Goal: Information Seeking & Learning: Learn about a topic

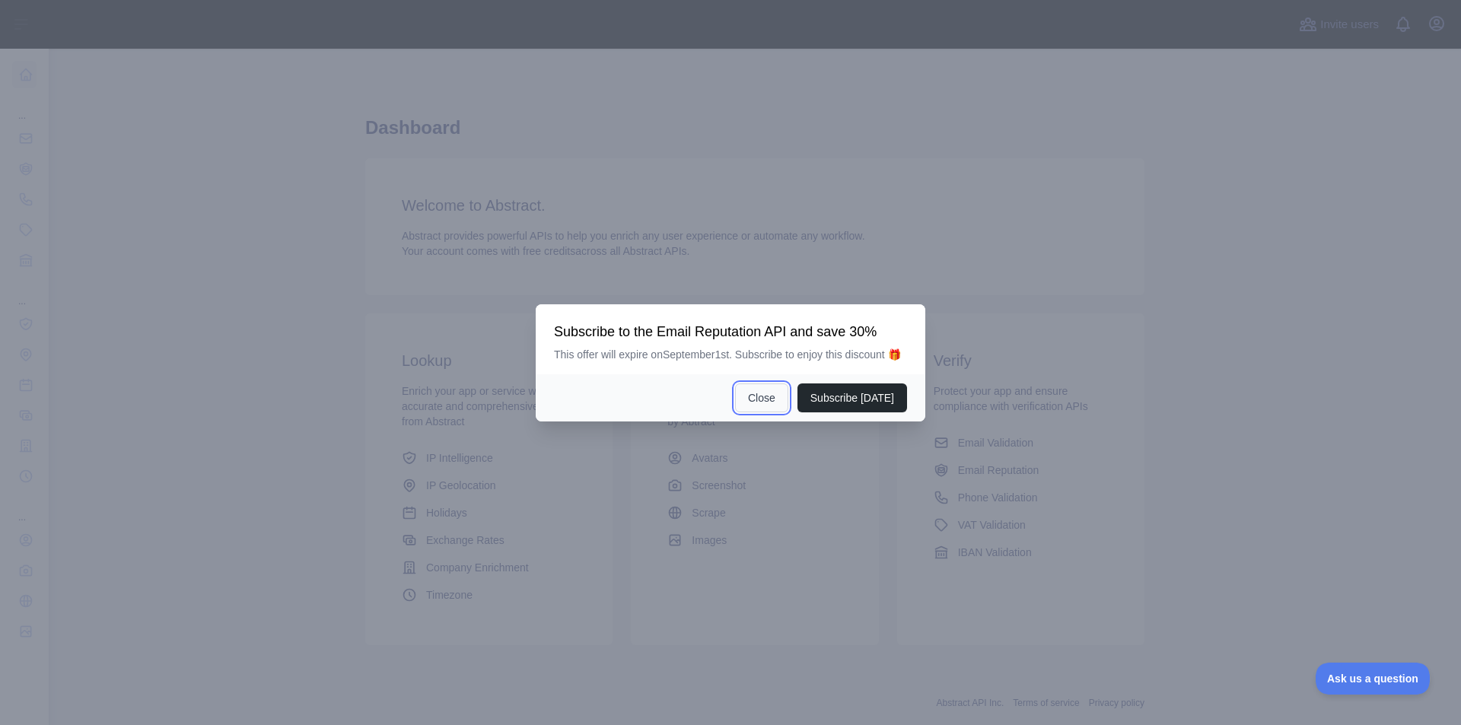
click at [762, 403] on button "Close" at bounding box center [761, 397] width 53 height 29
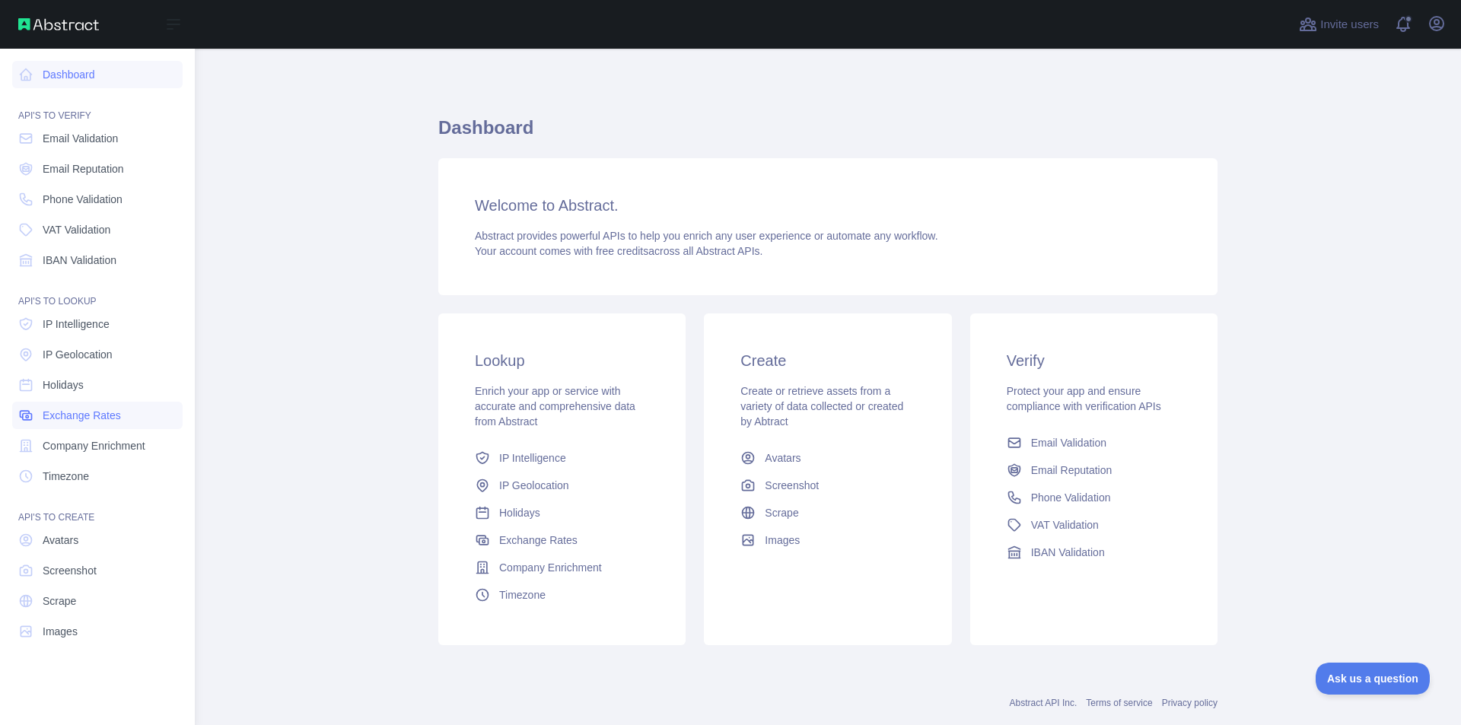
click at [89, 411] on span "Exchange Rates" at bounding box center [82, 415] width 78 height 15
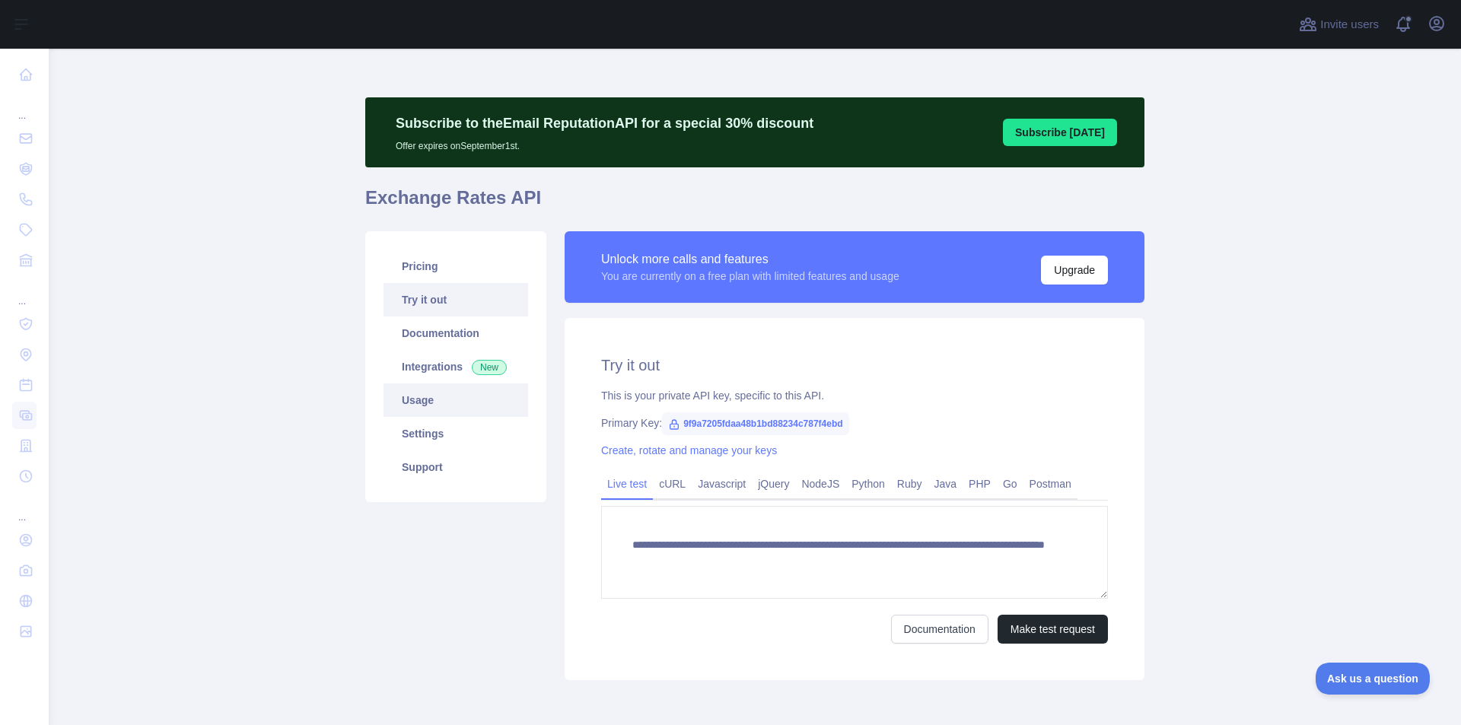
click at [428, 402] on link "Usage" at bounding box center [455, 399] width 145 height 33
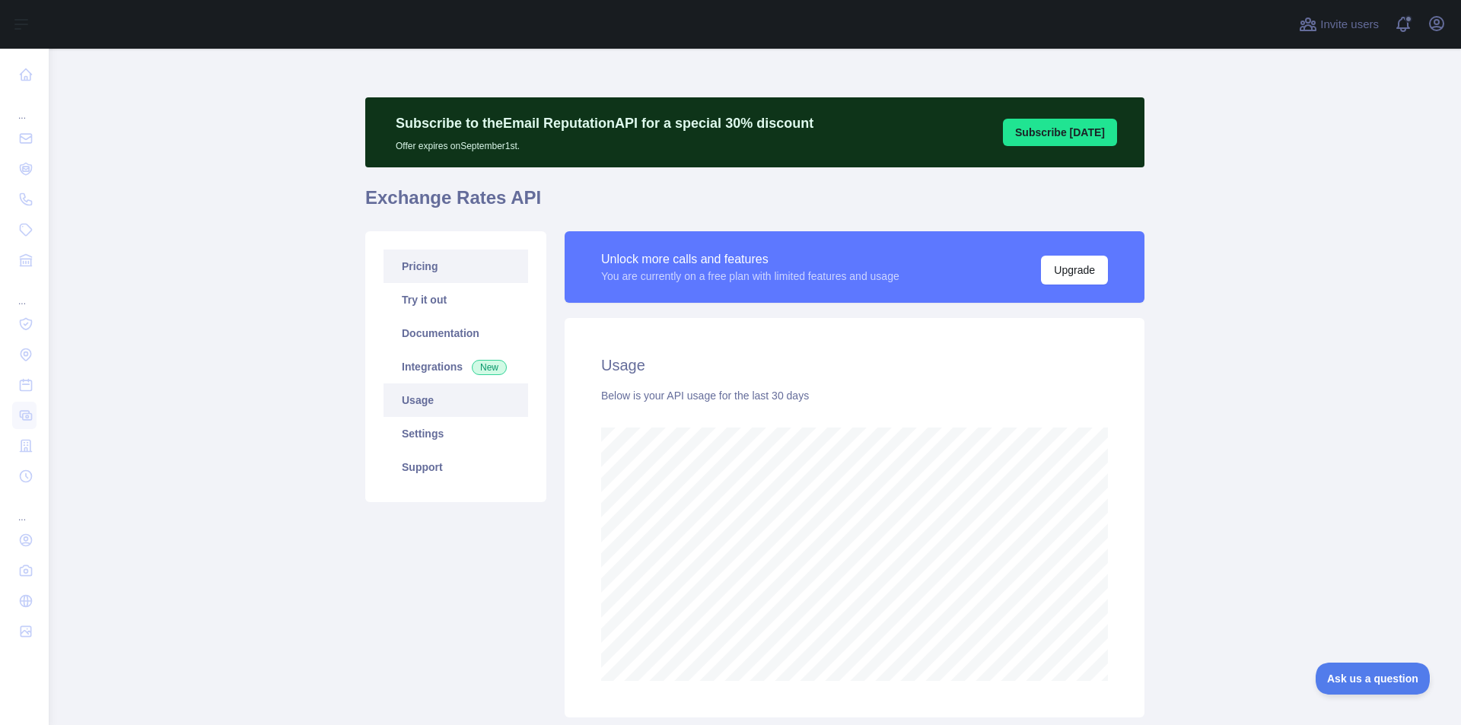
click at [415, 261] on link "Pricing" at bounding box center [455, 266] width 145 height 33
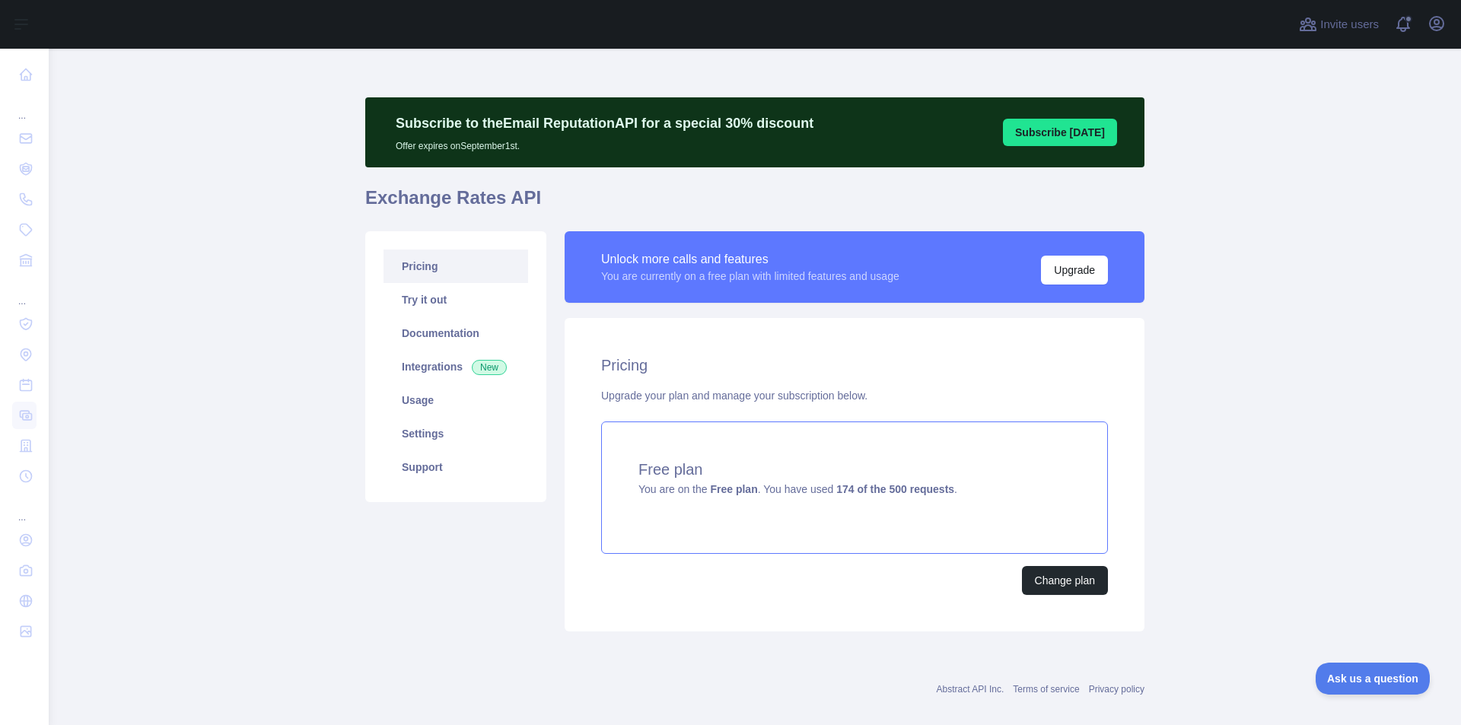
click at [745, 491] on strong "Free plan" at bounding box center [733, 489] width 47 height 12
click at [433, 359] on link "Integrations New" at bounding box center [455, 366] width 145 height 33
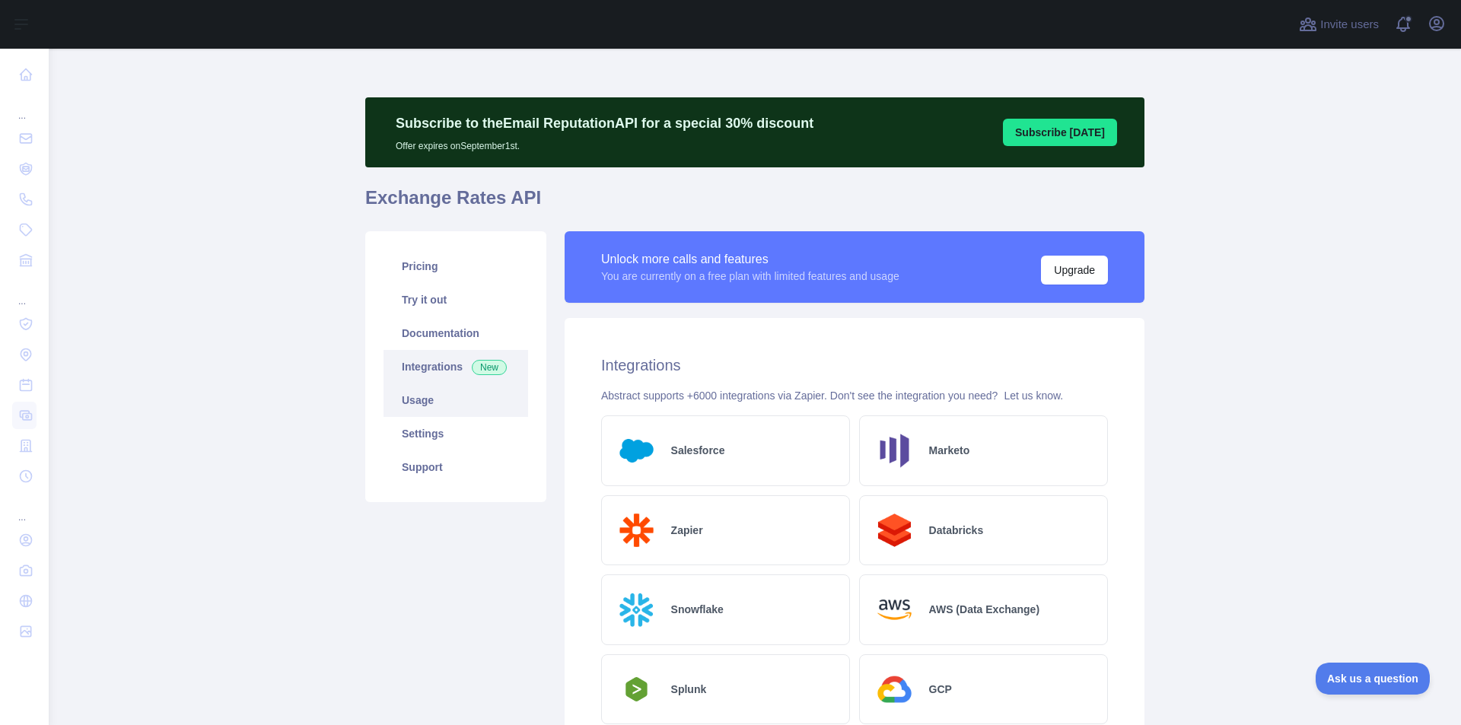
click at [428, 407] on link "Usage" at bounding box center [455, 399] width 145 height 33
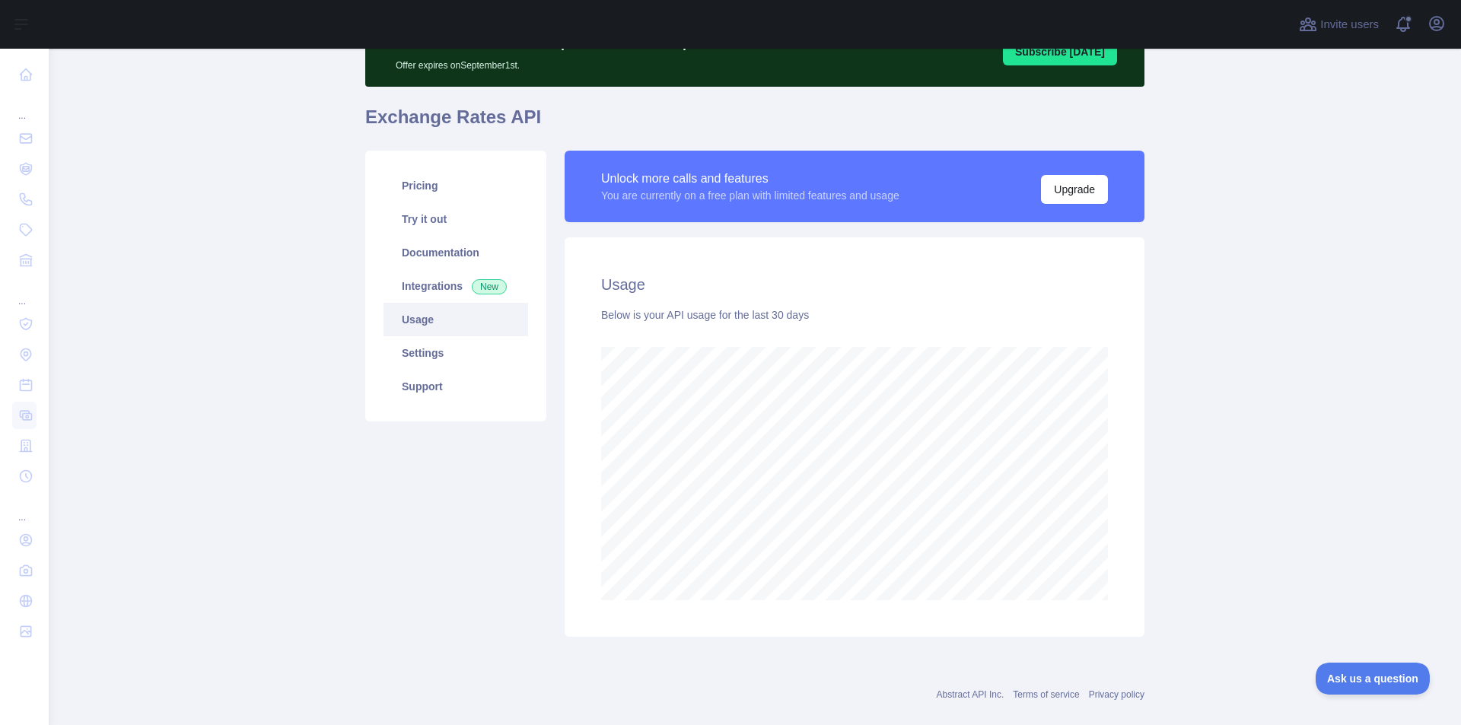
scroll to position [14, 0]
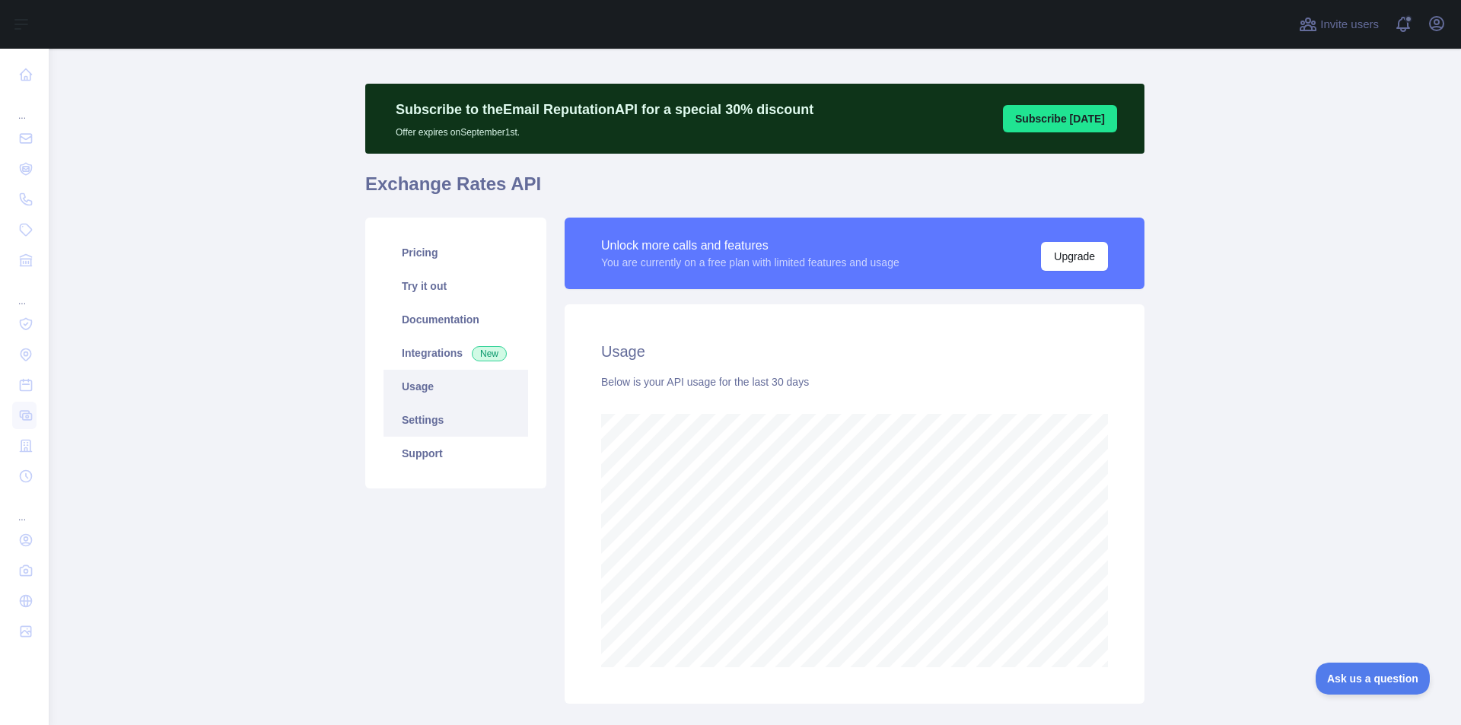
click at [428, 413] on link "Settings" at bounding box center [455, 419] width 145 height 33
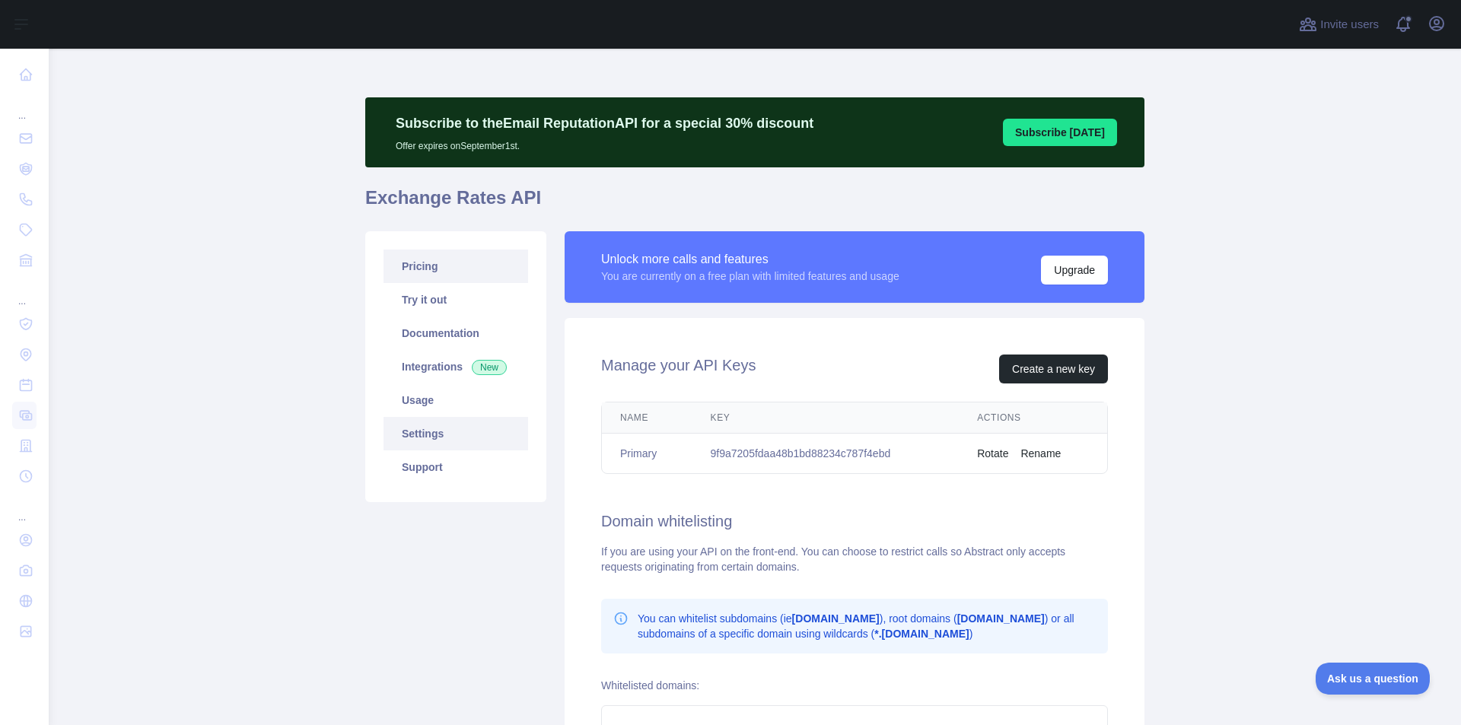
click at [428, 269] on link "Pricing" at bounding box center [455, 266] width 145 height 33
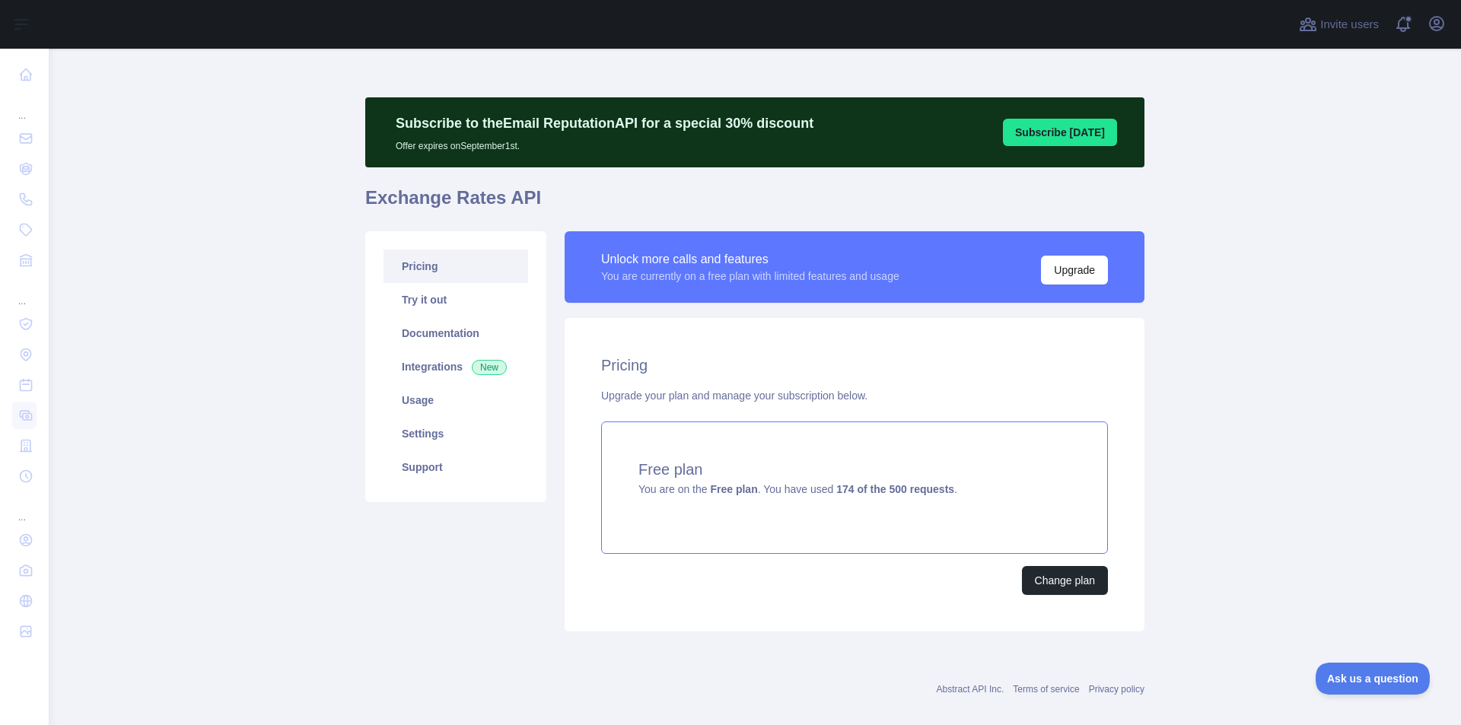
click at [815, 491] on span "You are on the Free plan . You have used 174 of the 500 requests ." at bounding box center [797, 489] width 319 height 12
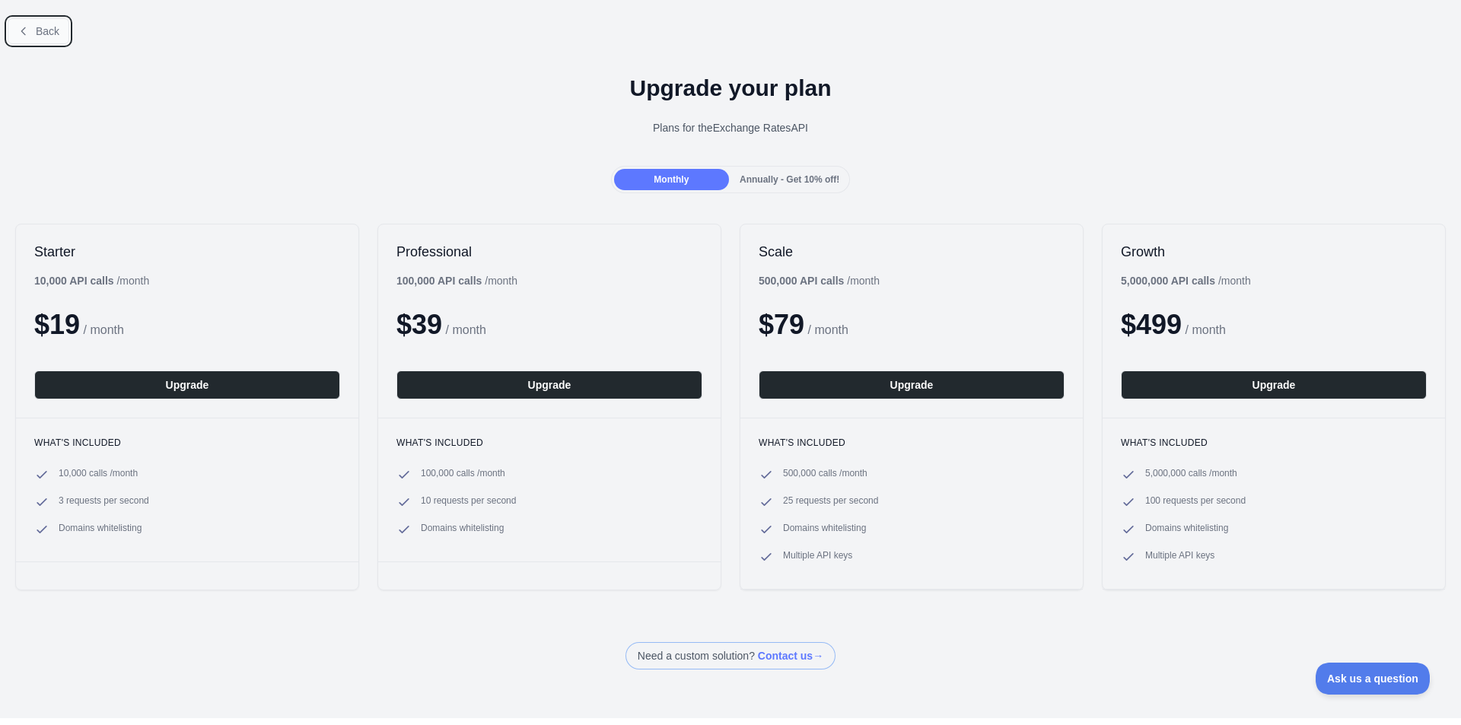
click at [44, 29] on span "Back" at bounding box center [48, 31] width 24 height 12
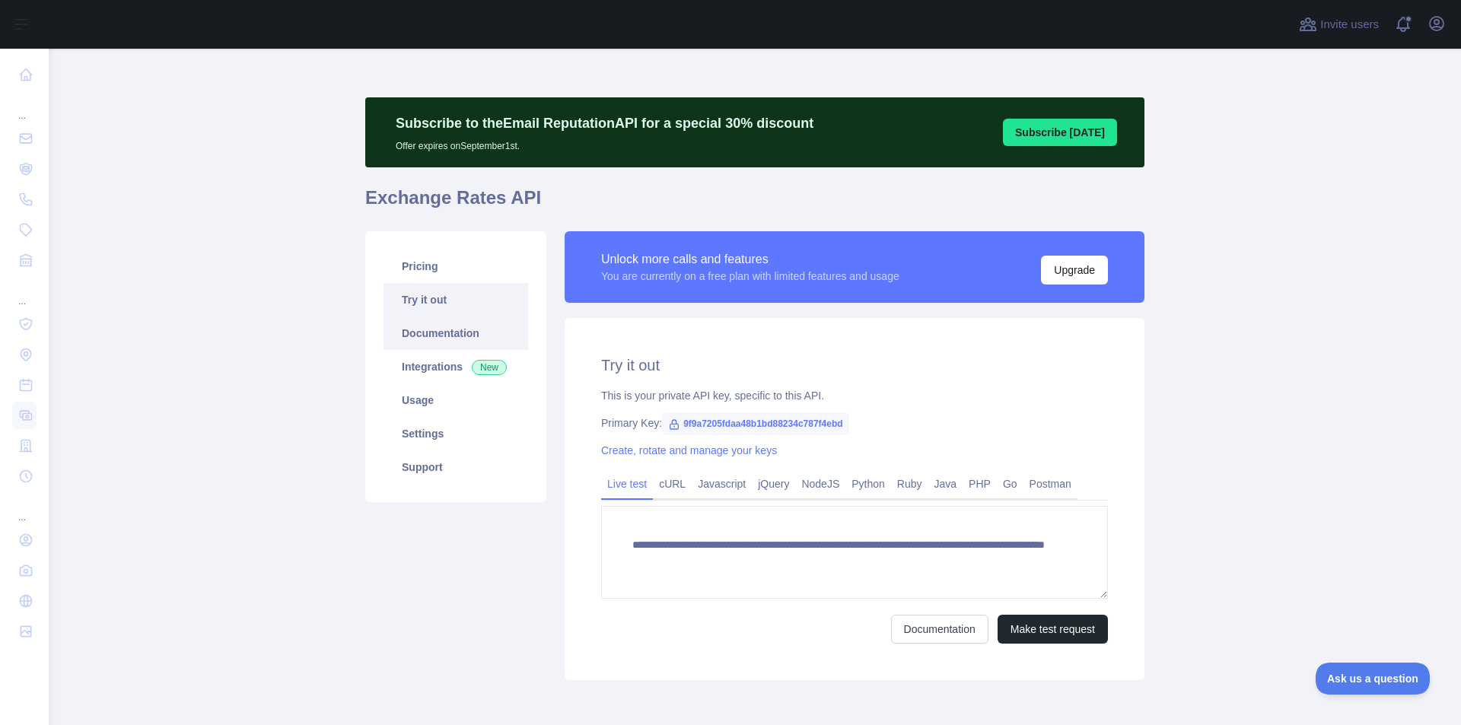
click at [434, 318] on link "Documentation" at bounding box center [455, 332] width 145 height 33
click at [447, 334] on link "Documentation" at bounding box center [455, 332] width 145 height 33
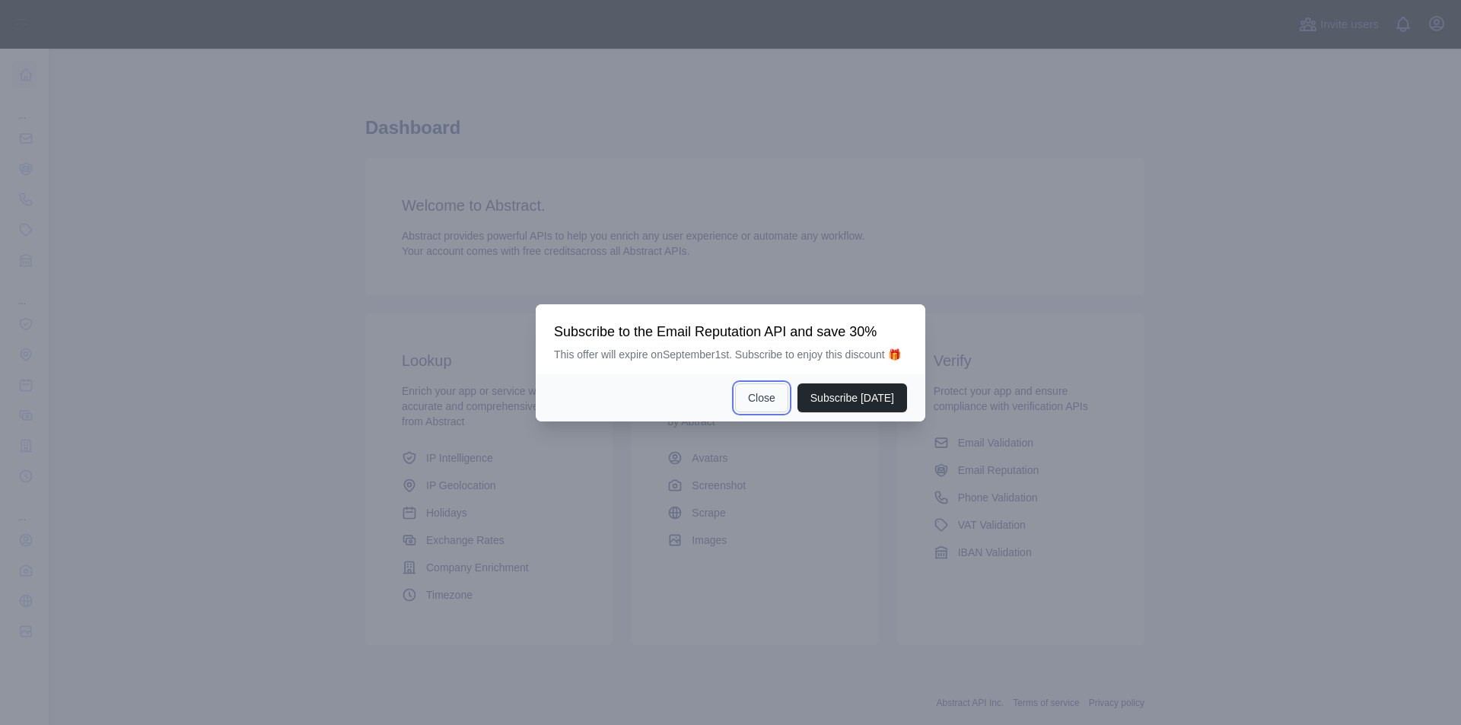
click at [772, 399] on button "Close" at bounding box center [761, 397] width 53 height 29
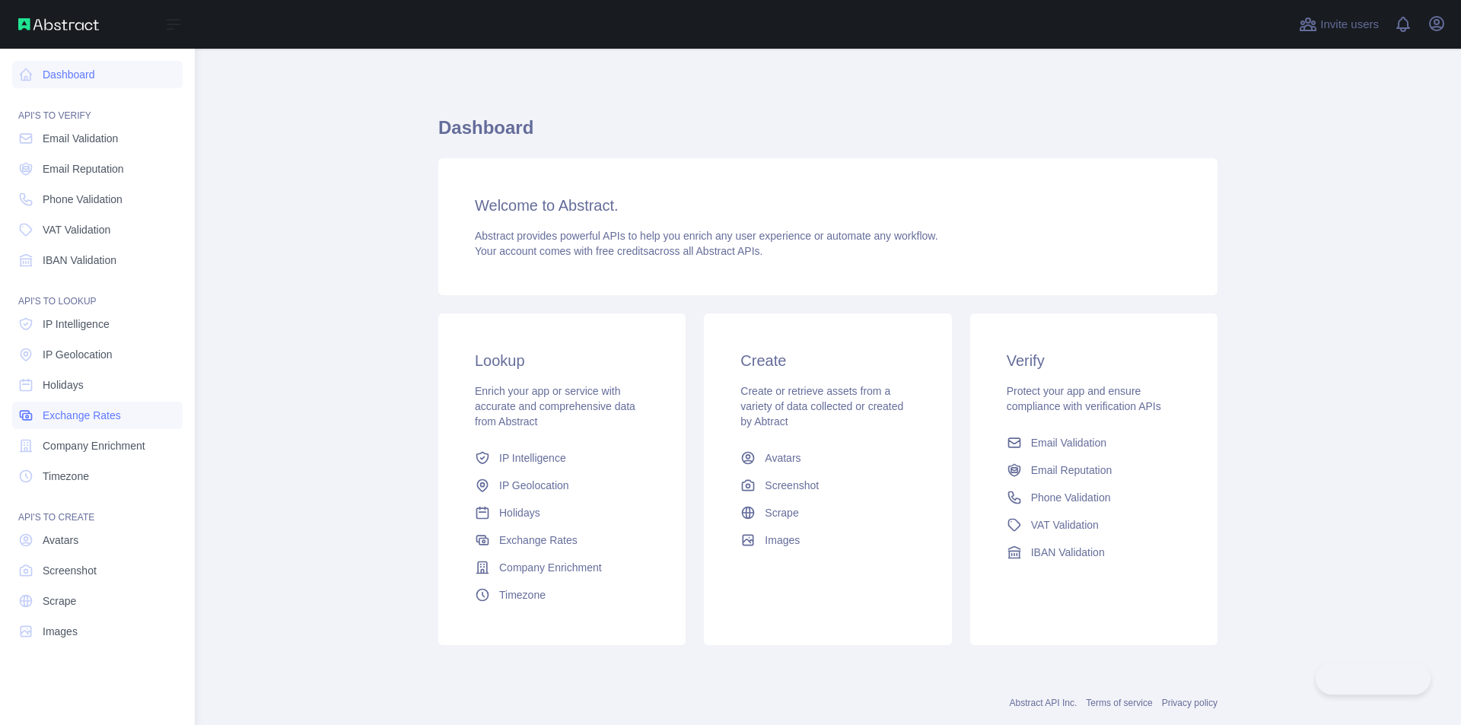
click at [59, 414] on span "Exchange Rates" at bounding box center [82, 415] width 78 height 15
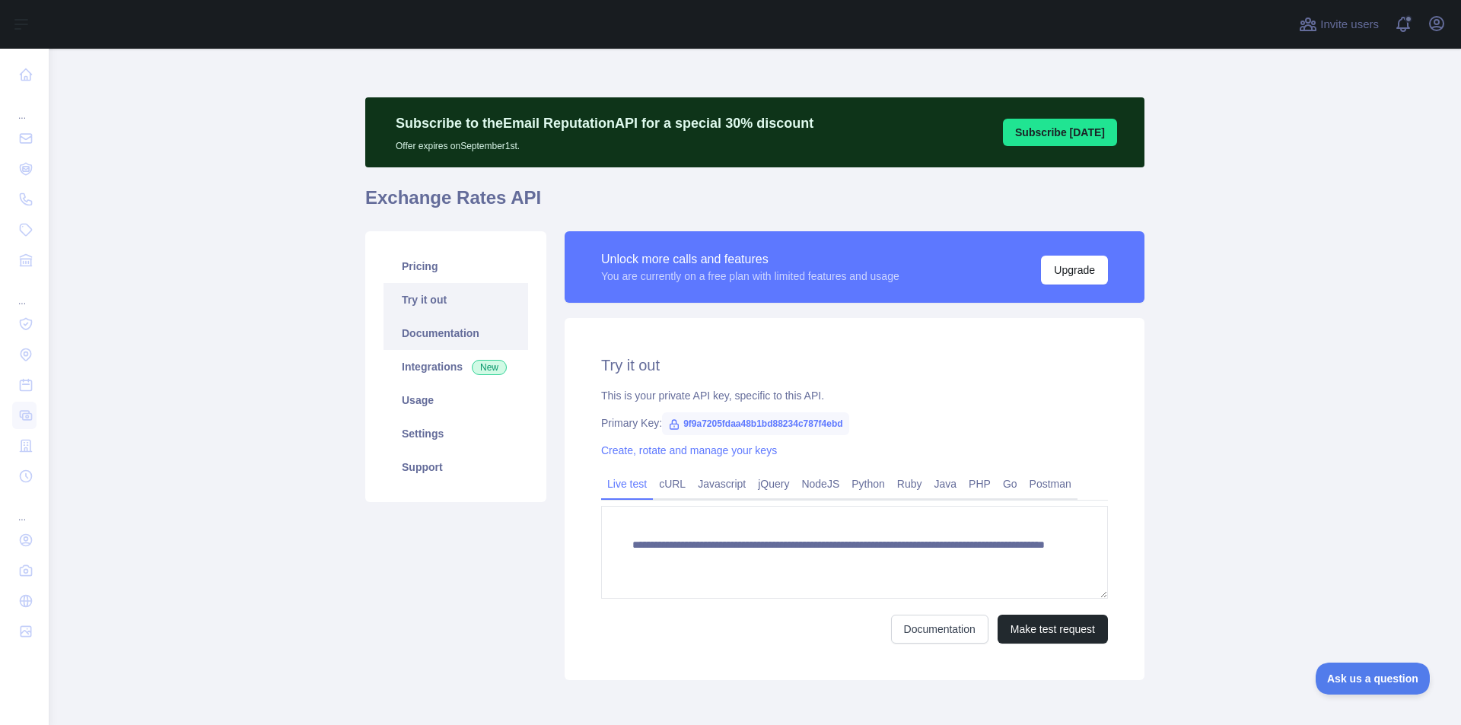
click at [433, 323] on link "Documentation" at bounding box center [455, 332] width 145 height 33
